Goal: Check status: Check status

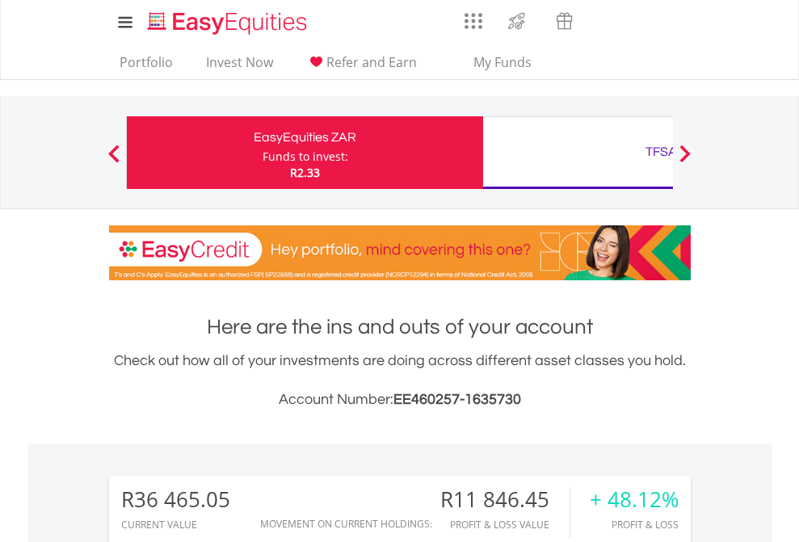
click at [262, 153] on div "Funds to invest:" at bounding box center [305, 157] width 86 height 16
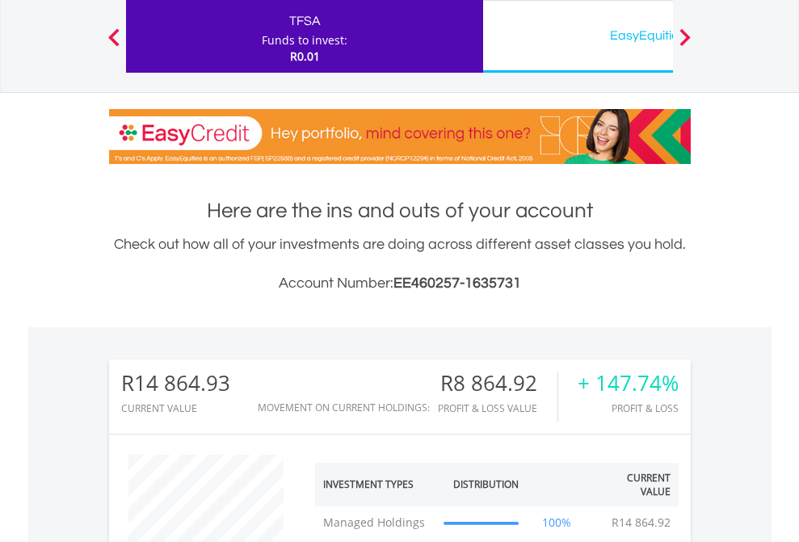
click at [577, 36] on div "EasyEquities USD" at bounding box center [661, 35] width 337 height 23
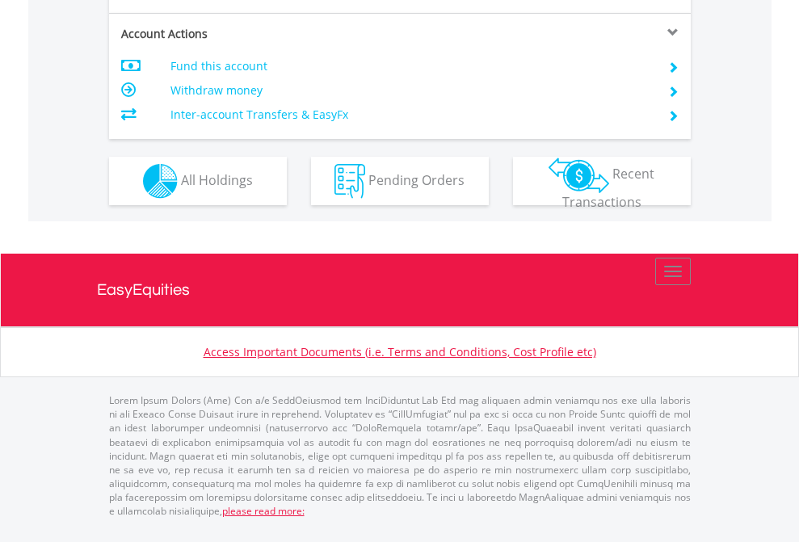
scroll to position [1548, 0]
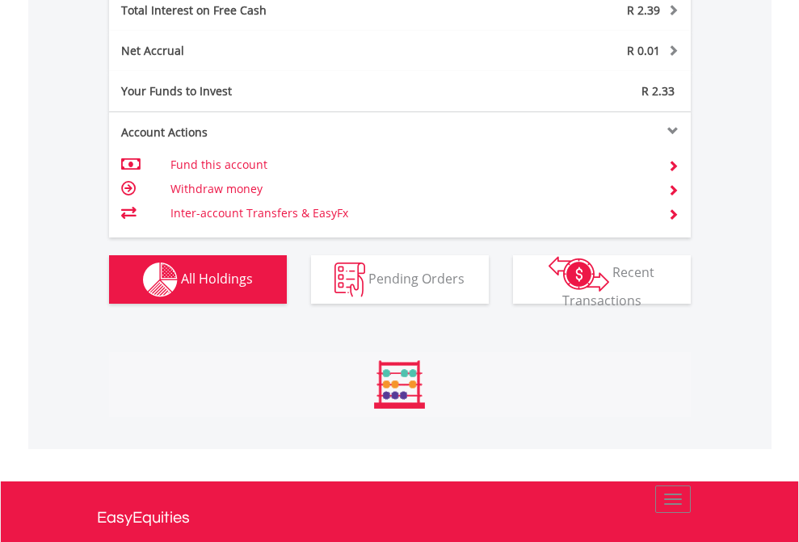
scroll to position [155, 254]
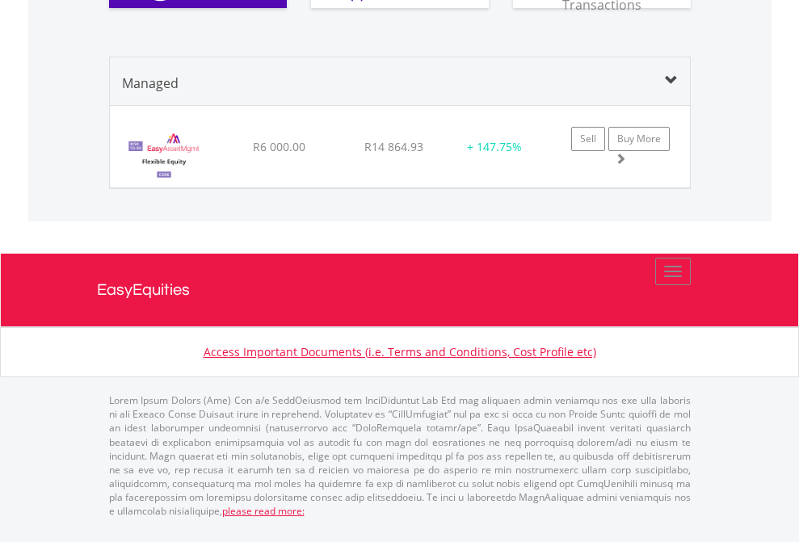
scroll to position [155, 254]
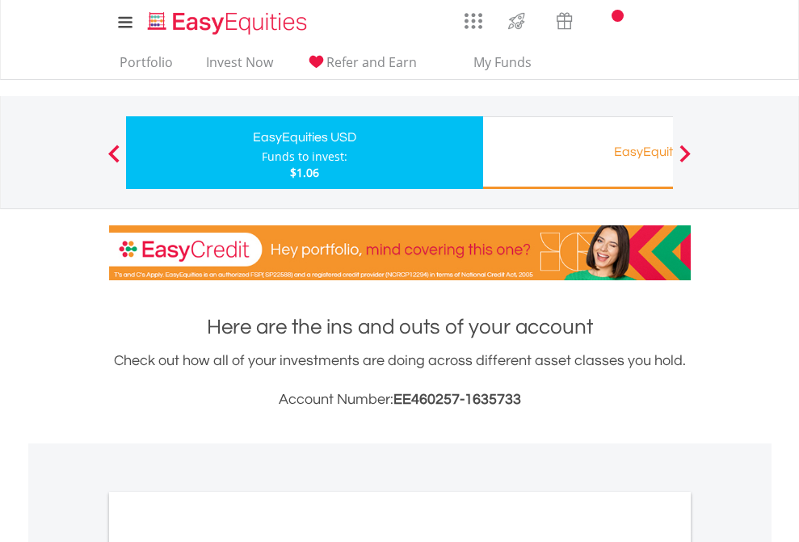
scroll to position [970, 0]
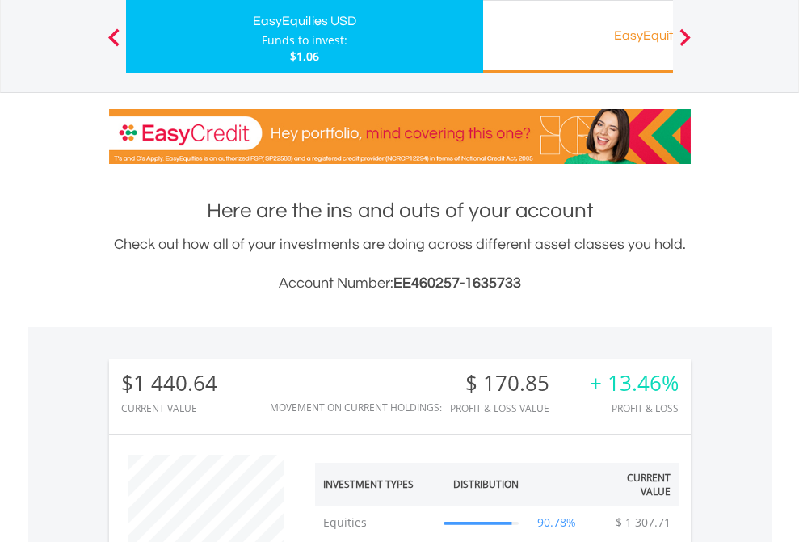
scroll to position [155, 254]
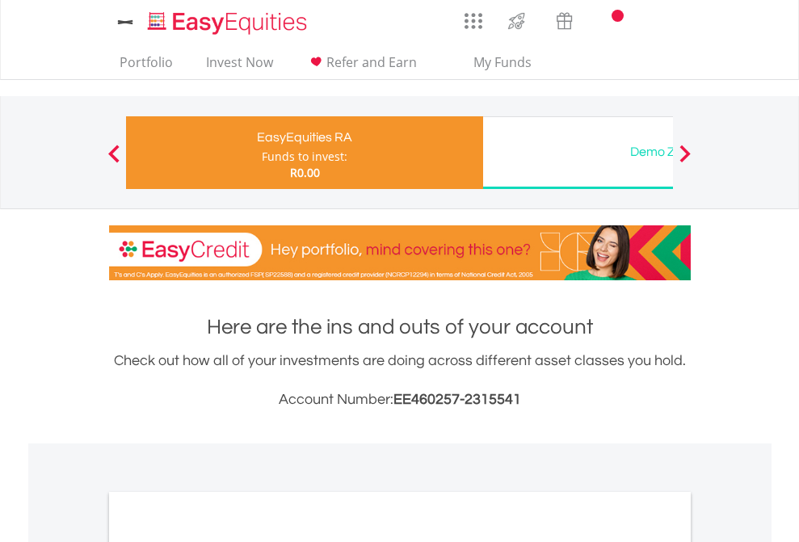
scroll to position [970, 0]
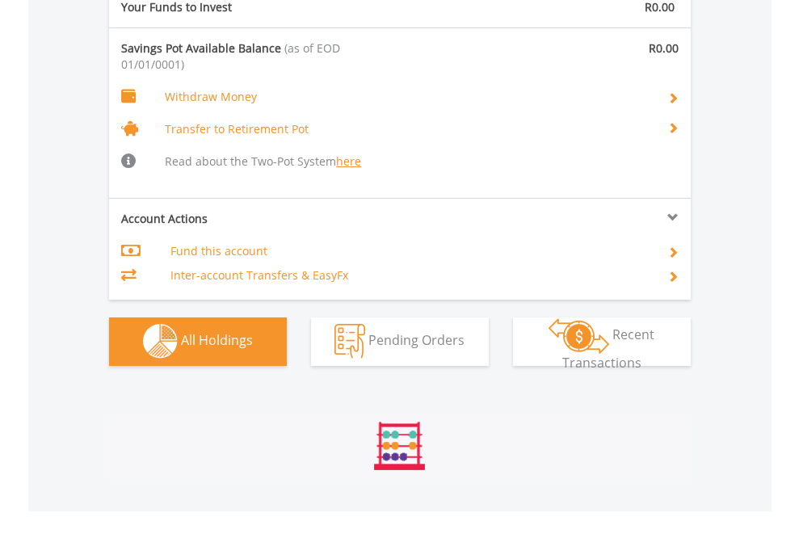
scroll to position [1693, 0]
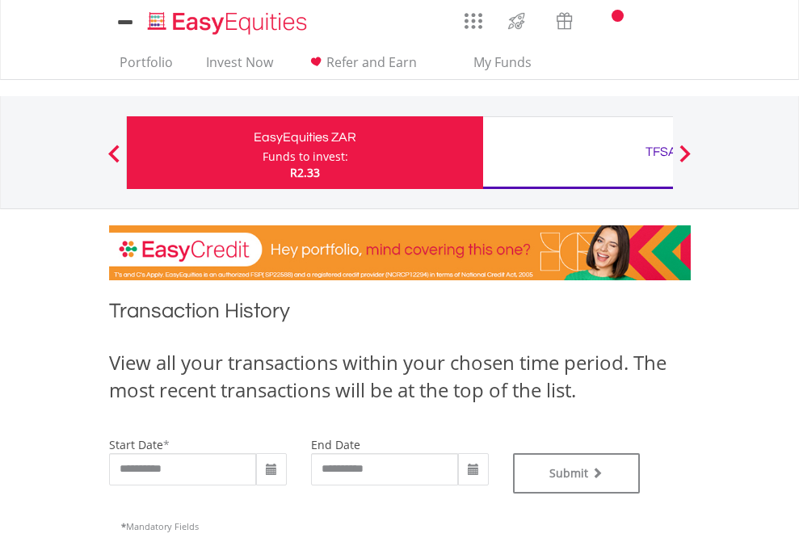
type input "**********"
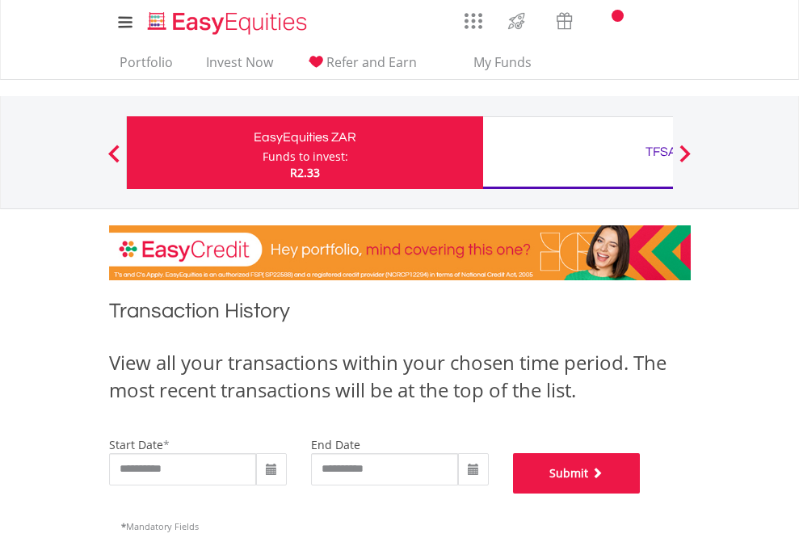
click at [640, 493] on button "Submit" at bounding box center [577, 473] width 128 height 40
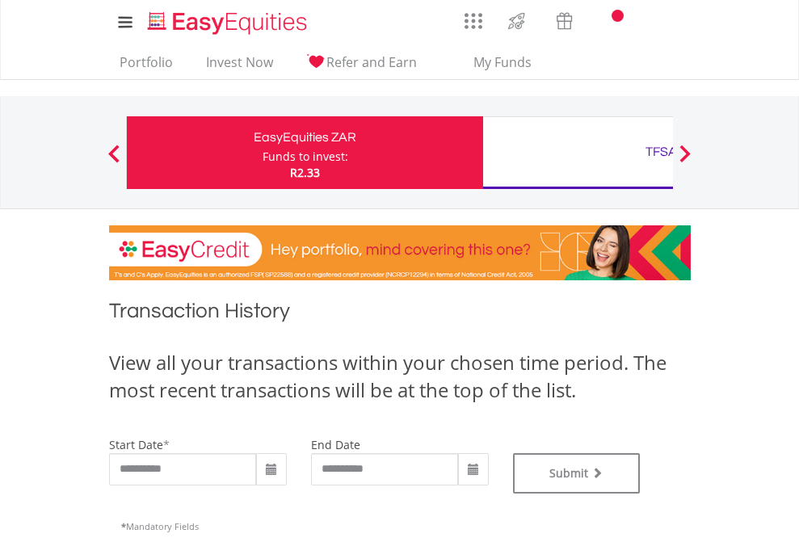
click at [577, 153] on div "TFSA" at bounding box center [661, 151] width 337 height 23
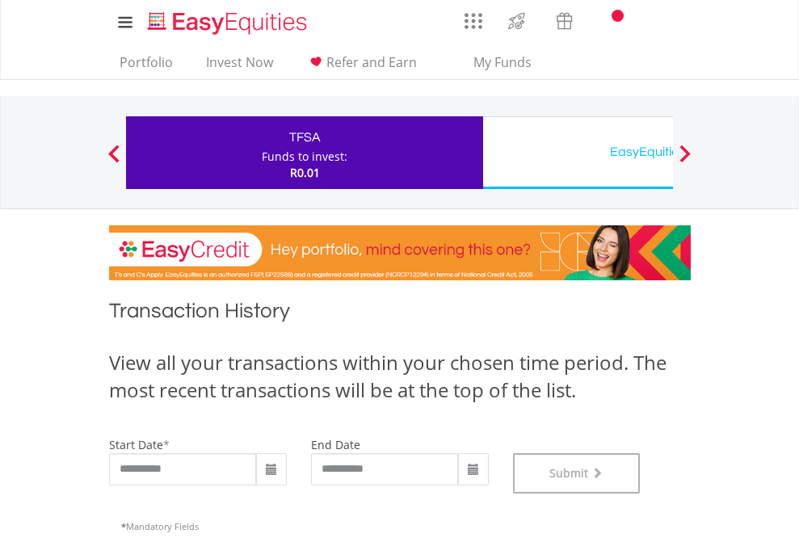
scroll to position [655, 0]
click at [577, 153] on div "EasyEquities USD" at bounding box center [661, 151] width 337 height 23
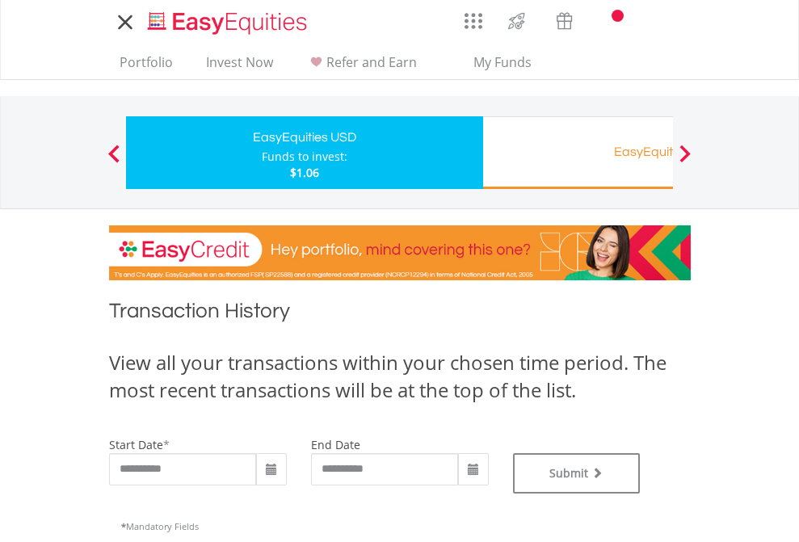
type input "**********"
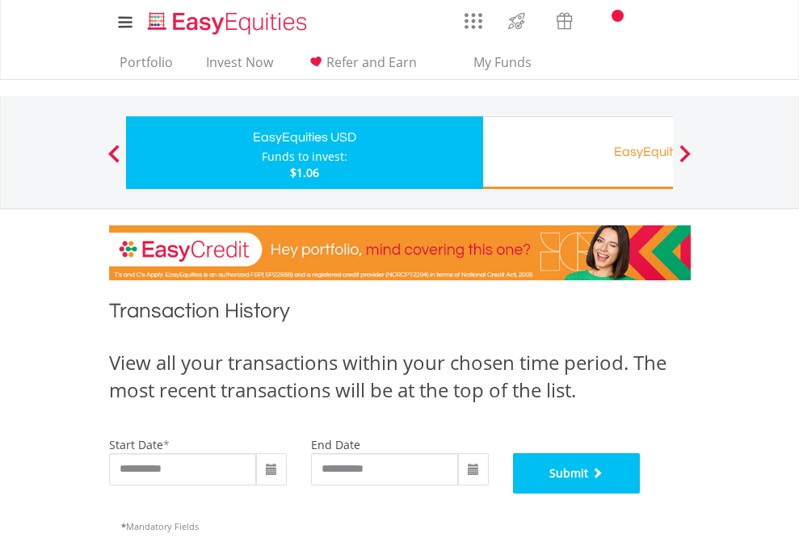
click at [640, 493] on button "Submit" at bounding box center [577, 473] width 128 height 40
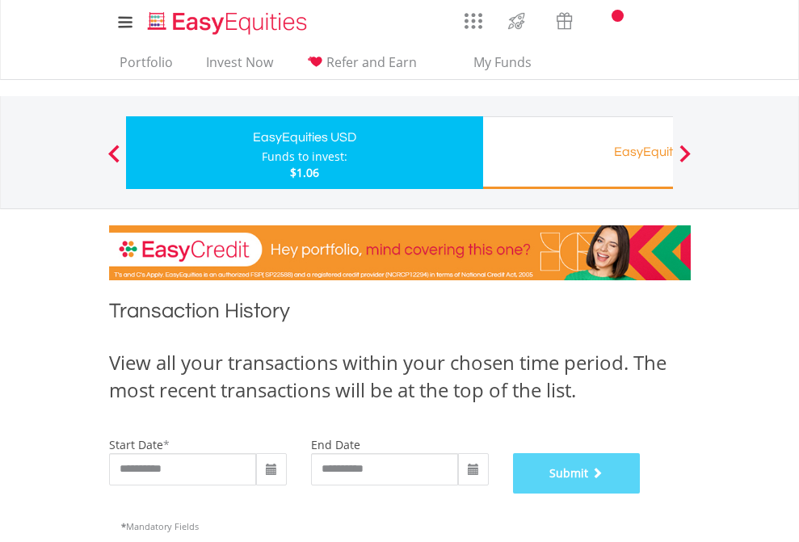
scroll to position [655, 0]
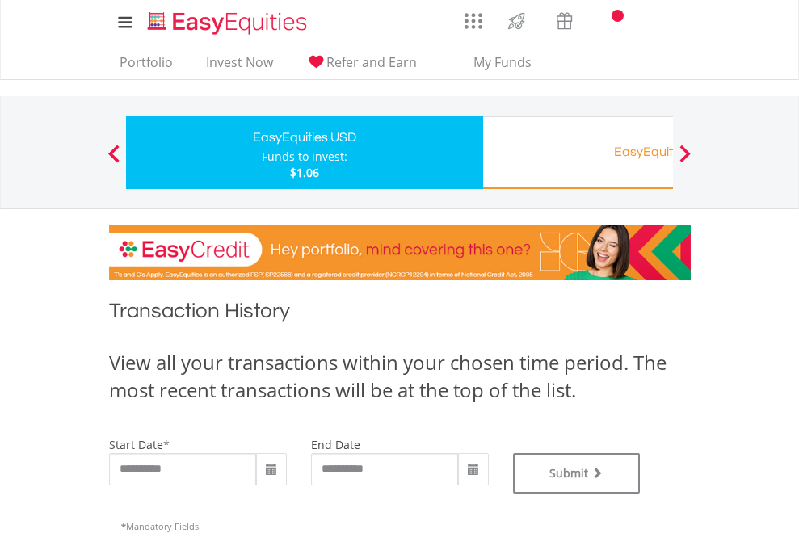
click at [577, 153] on div "EasyEquities RA" at bounding box center [661, 151] width 337 height 23
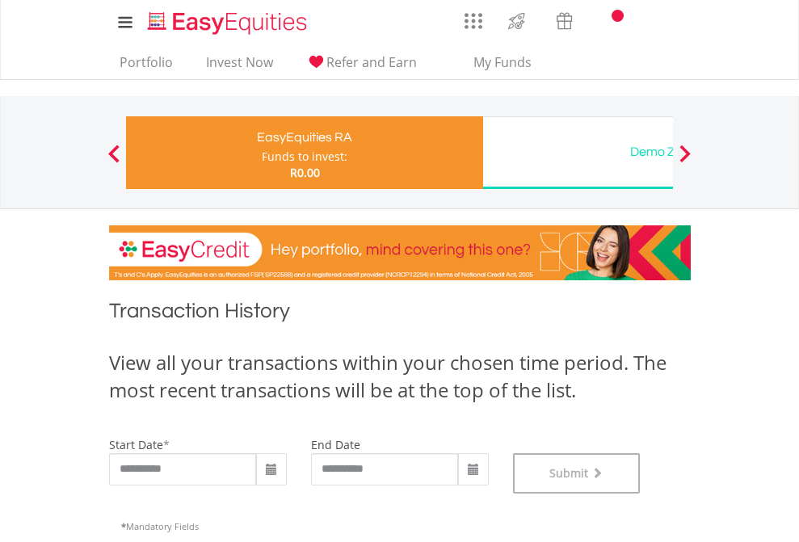
scroll to position [655, 0]
